Goal: Task Accomplishment & Management: Use online tool/utility

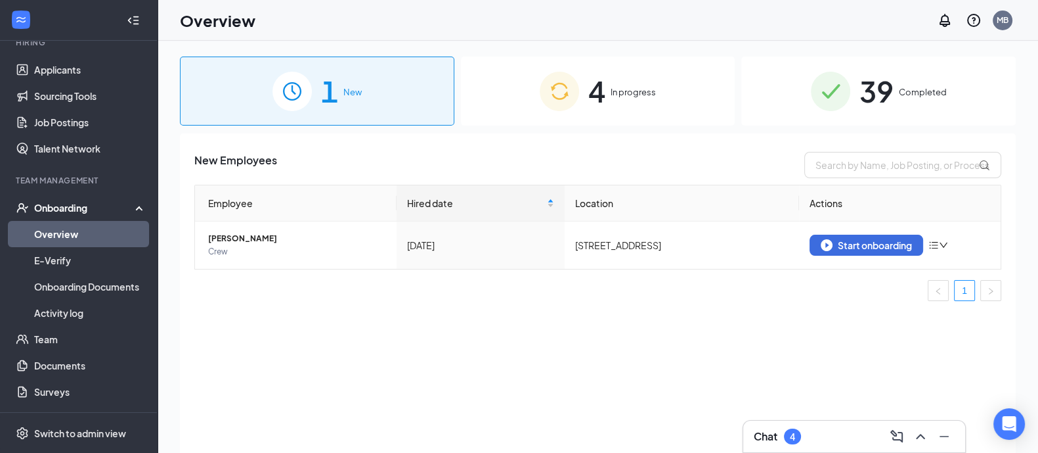
scroll to position [137, 0]
click at [120, 204] on div "Onboarding" at bounding box center [84, 206] width 101 height 13
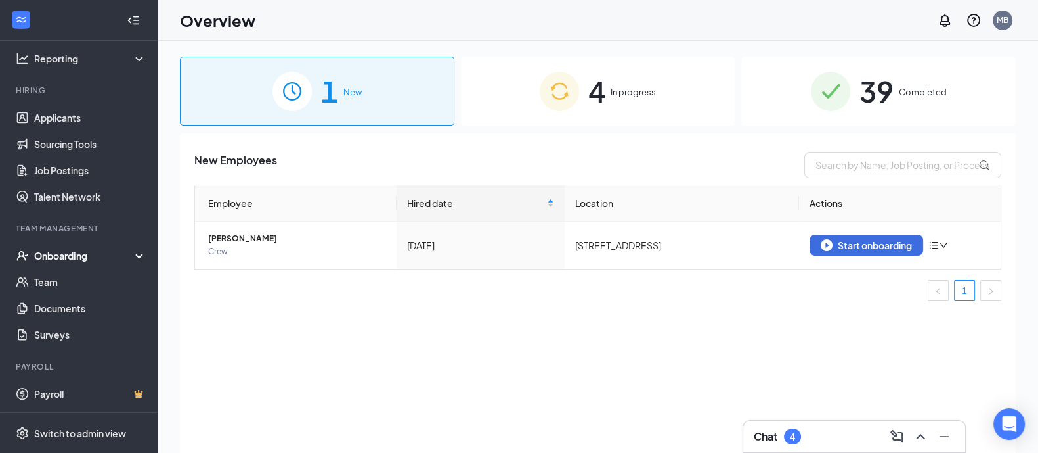
scroll to position [87, 0]
click at [105, 264] on div "Onboarding" at bounding box center [79, 256] width 158 height 26
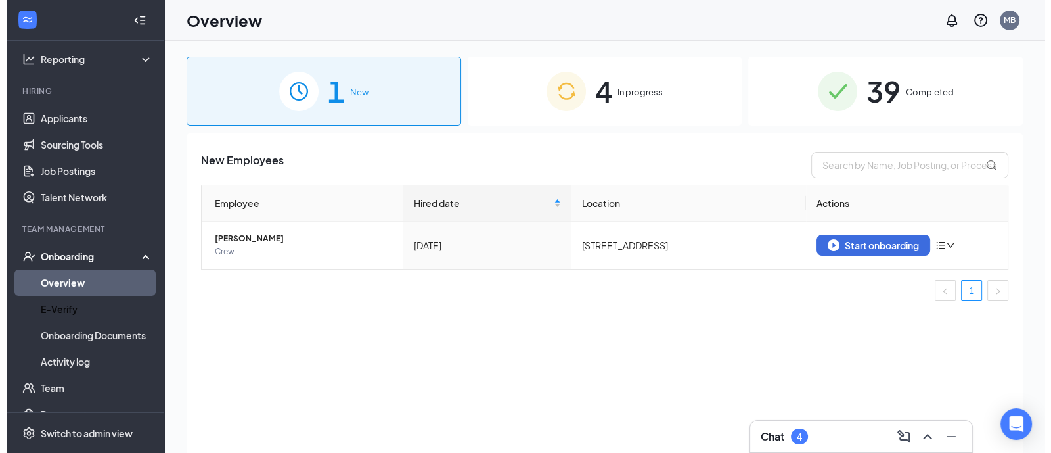
scroll to position [137, 0]
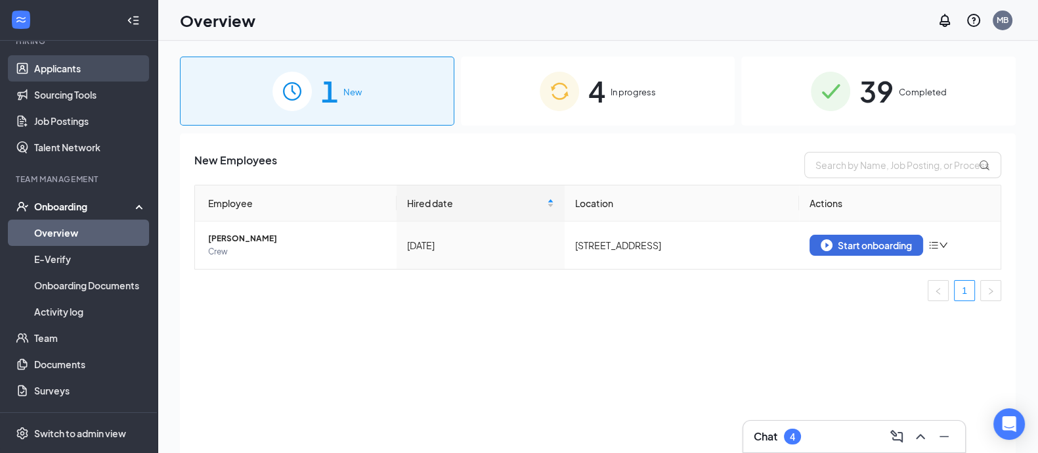
click at [50, 70] on link "Applicants" at bounding box center [90, 68] width 112 height 26
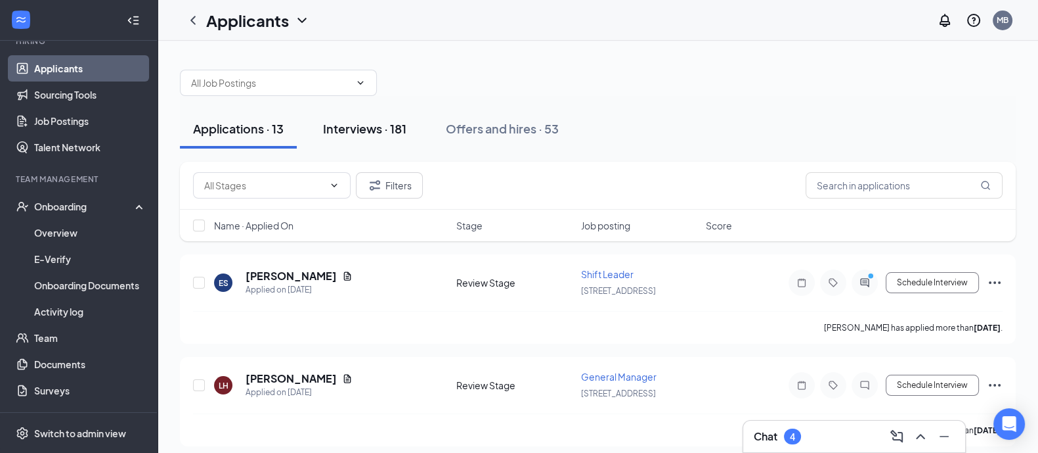
click at [407, 126] on div "Interviews · 181" at bounding box center [364, 128] width 83 height 16
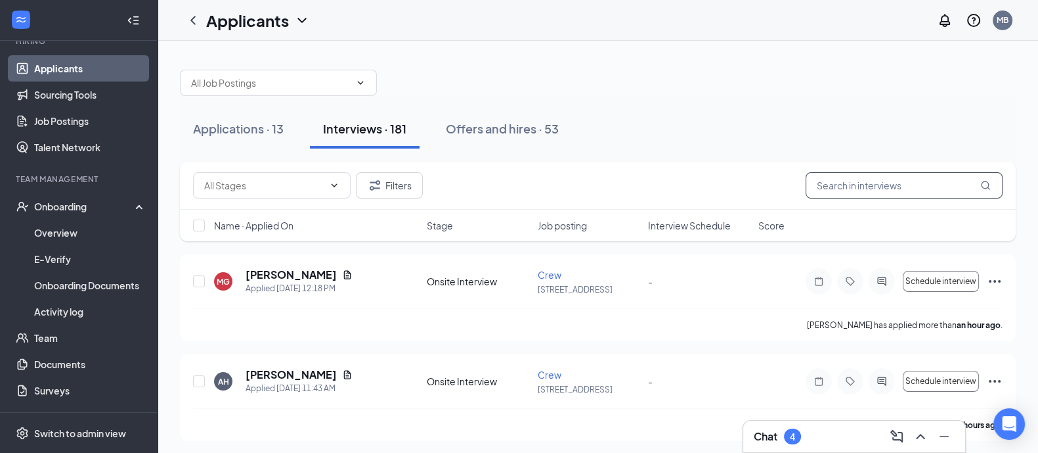
click at [900, 185] on input "text" at bounding box center [904, 185] width 197 height 26
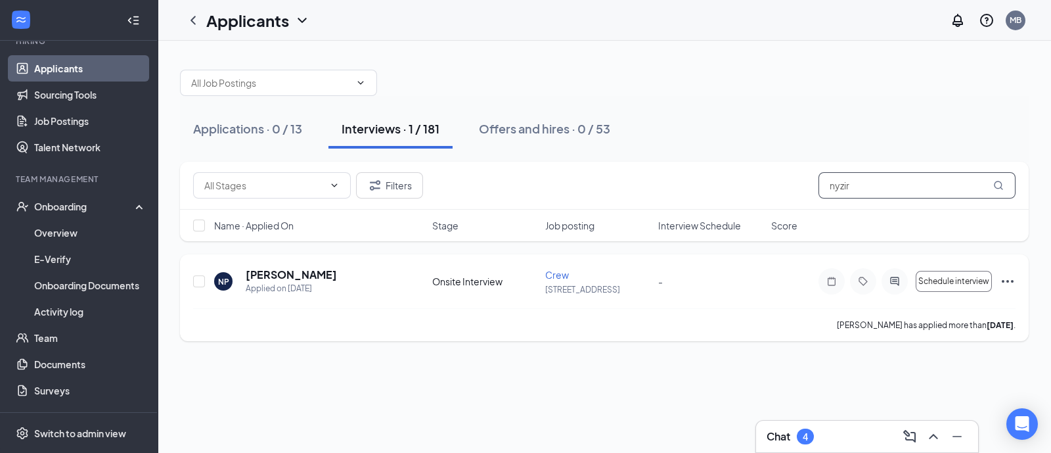
type input "nyzir"
click at [1006, 274] on icon "Ellipses" at bounding box center [1008, 281] width 16 height 16
drag, startPoint x: 1048, startPoint y: 85, endPoint x: 1036, endPoint y: 83, distance: 12.0
click at [1036, 83] on div "Chat 4 Applications · 0 / 13 Interviews · 1 / 181 Offers and hires · 0 / 53 Fil…" at bounding box center [604, 247] width 893 height 412
click at [998, 276] on div "Schedule interview [PERSON_NAME] as hired Assign time [PERSON_NAME] as complete…" at bounding box center [916, 281] width 197 height 26
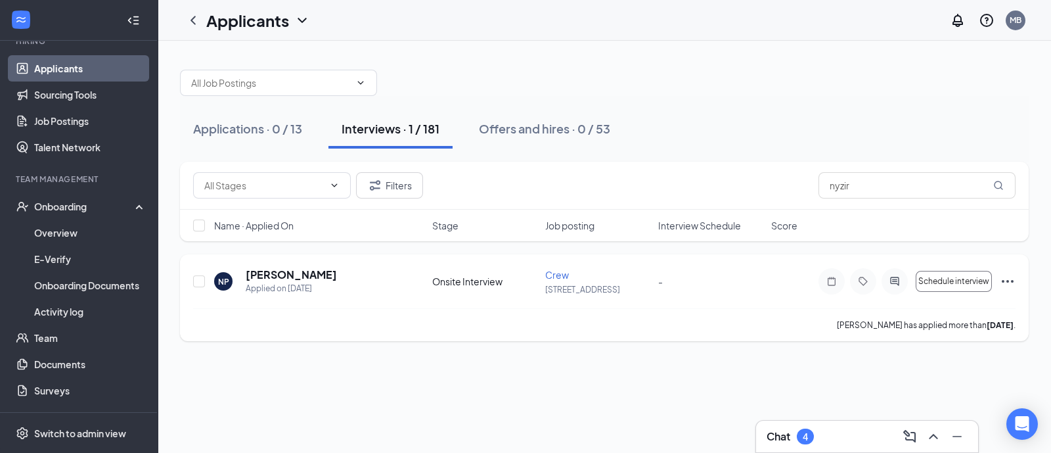
click at [1002, 280] on icon "Ellipses" at bounding box center [1008, 281] width 12 height 3
click at [555, 387] on div "Applications · 0 / 13 Interviews · 1 / 181 Offers and hires · 0 / 53 Filters ny…" at bounding box center [604, 247] width 893 height 412
click at [959, 288] on button "Schedule interview" at bounding box center [954, 281] width 76 height 21
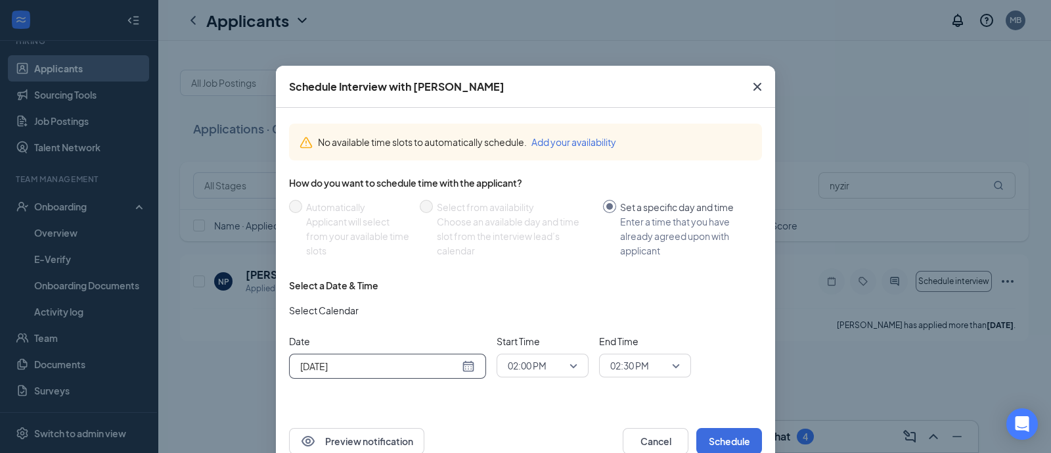
click at [464, 364] on div "[DATE]" at bounding box center [387, 366] width 175 height 14
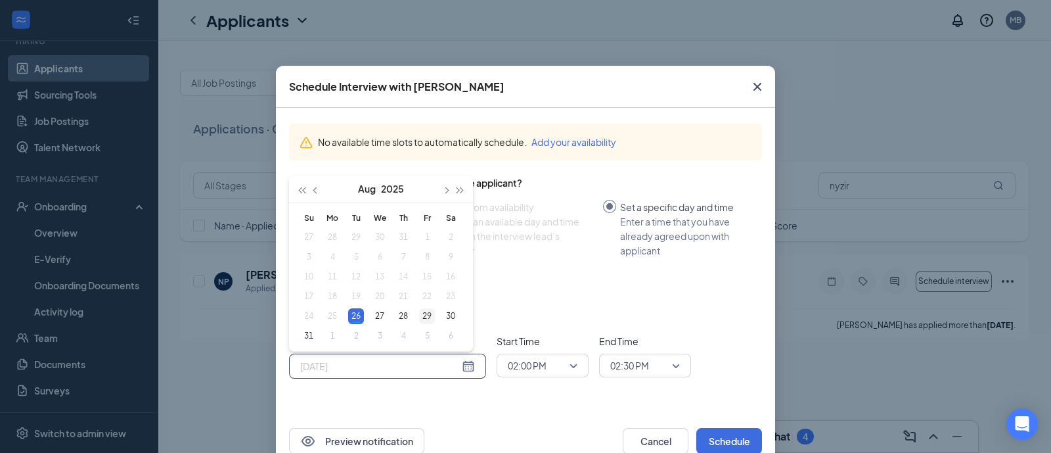
type input "[DATE]"
click at [424, 312] on div "29" at bounding box center [427, 316] width 16 height 16
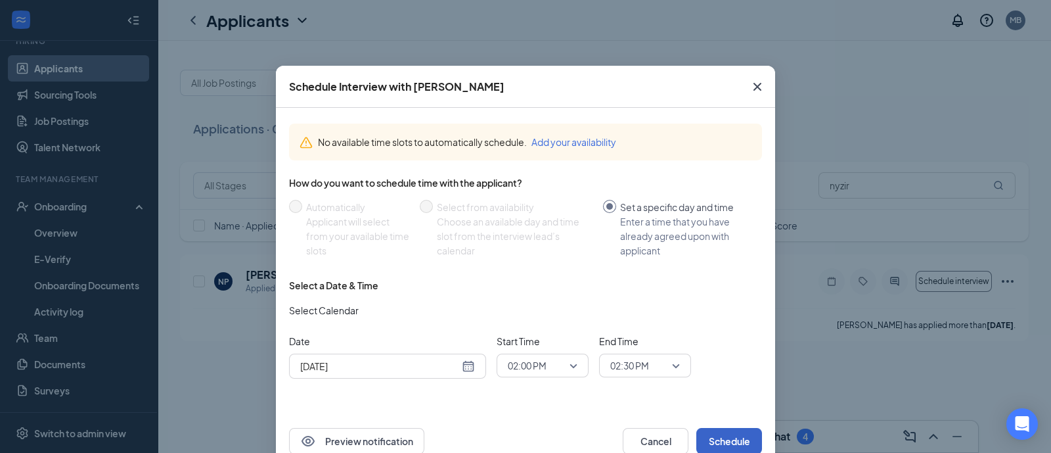
click at [736, 444] on button "Schedule" at bounding box center [729, 441] width 66 height 26
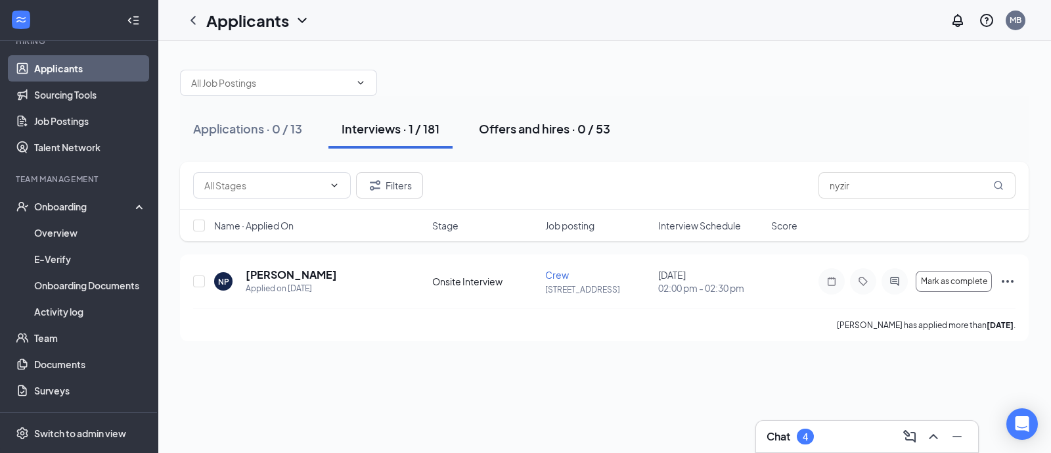
click at [575, 135] on div "Offers and hires · 0 / 53" at bounding box center [544, 128] width 131 height 16
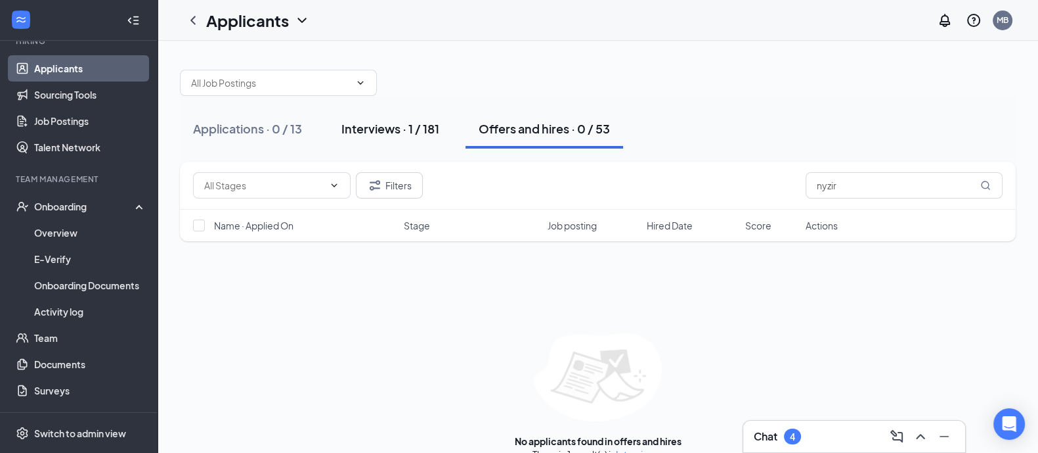
click at [376, 137] on button "Interviews · 1 / 181" at bounding box center [390, 128] width 124 height 39
